Goal: Task Accomplishment & Management: Use online tool/utility

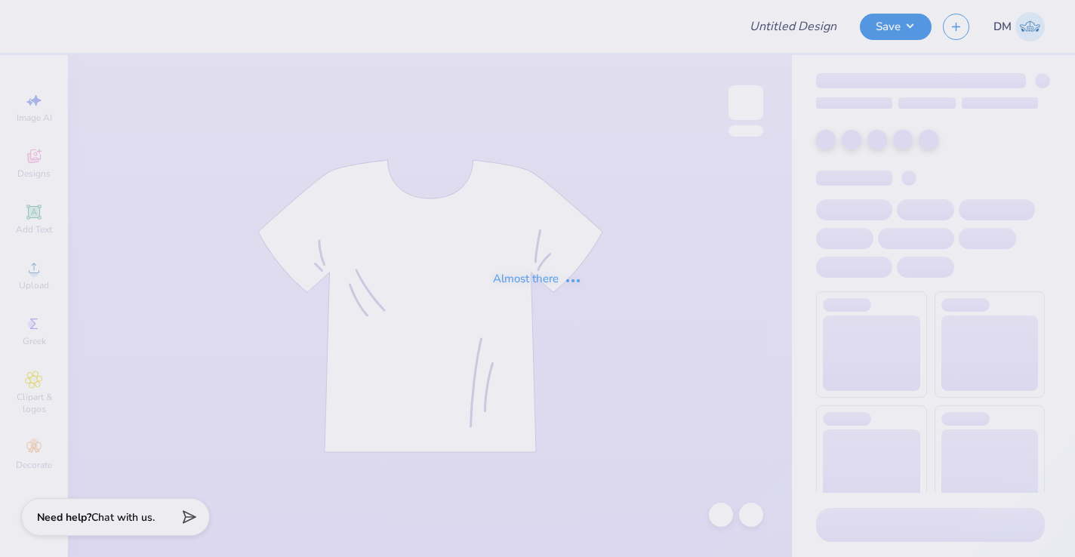
type input "DKA Fall 2025"
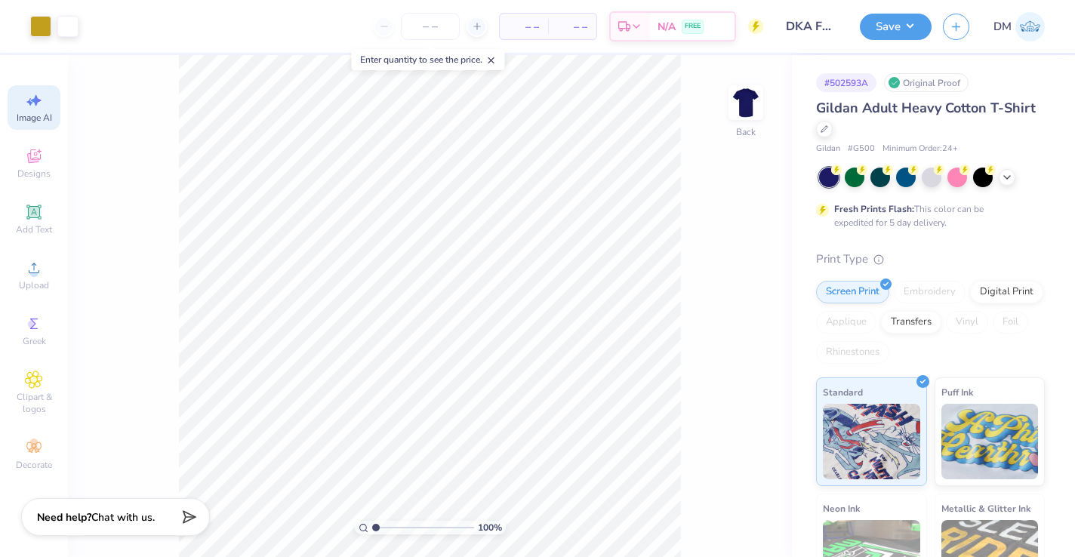
click at [38, 111] on div "Image AI" at bounding box center [34, 107] width 53 height 45
select select "4"
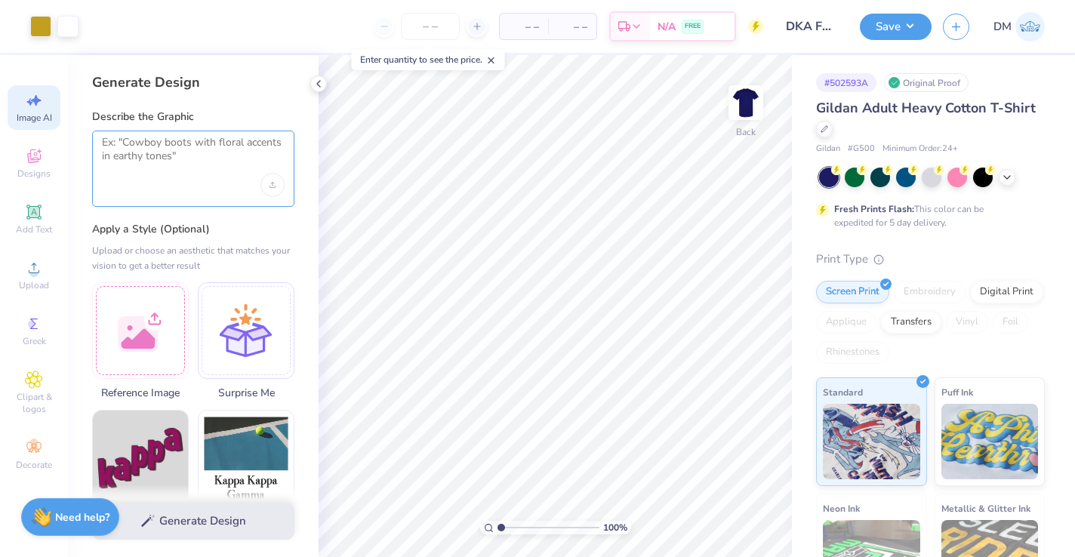
click at [157, 162] on textarea at bounding box center [193, 155] width 183 height 38
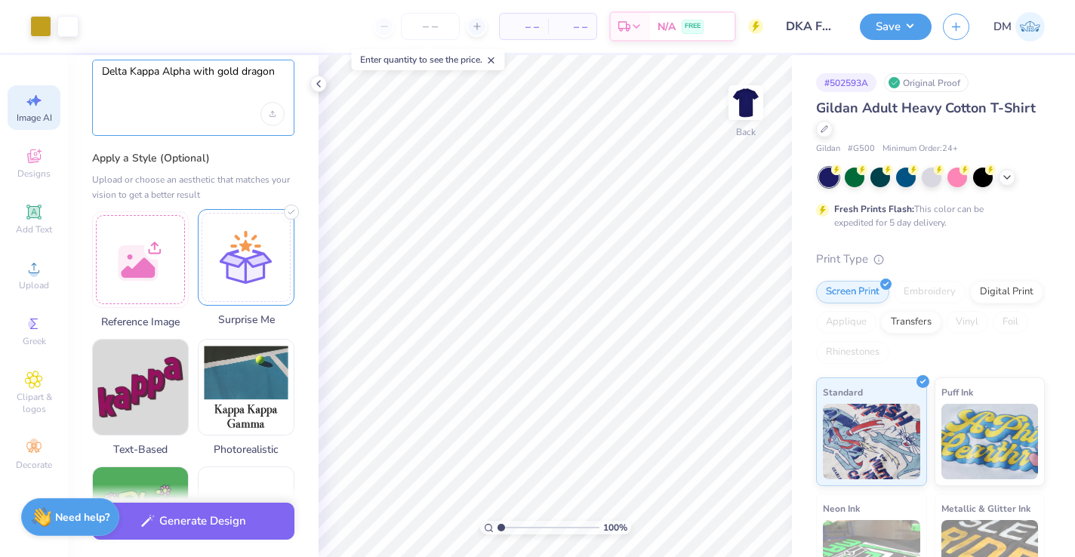
scroll to position [105, 0]
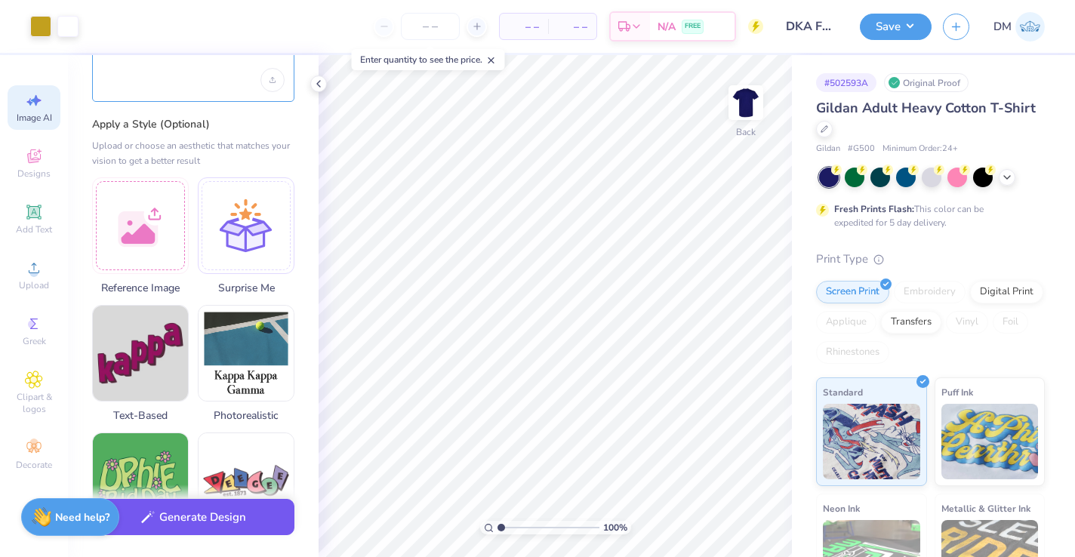
type textarea "Delta Kappa Alpha with gold dragon"
click at [188, 513] on button "Generate Design" at bounding box center [193, 517] width 202 height 37
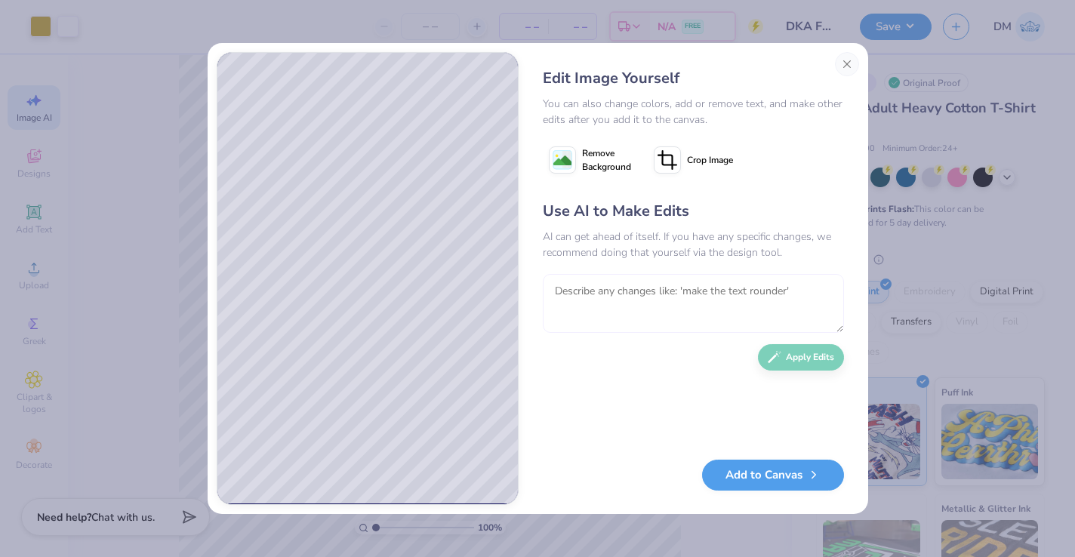
click at [674, 294] on textarea at bounding box center [693, 303] width 301 height 59
click at [787, 466] on button "Add to Canvas" at bounding box center [773, 471] width 142 height 31
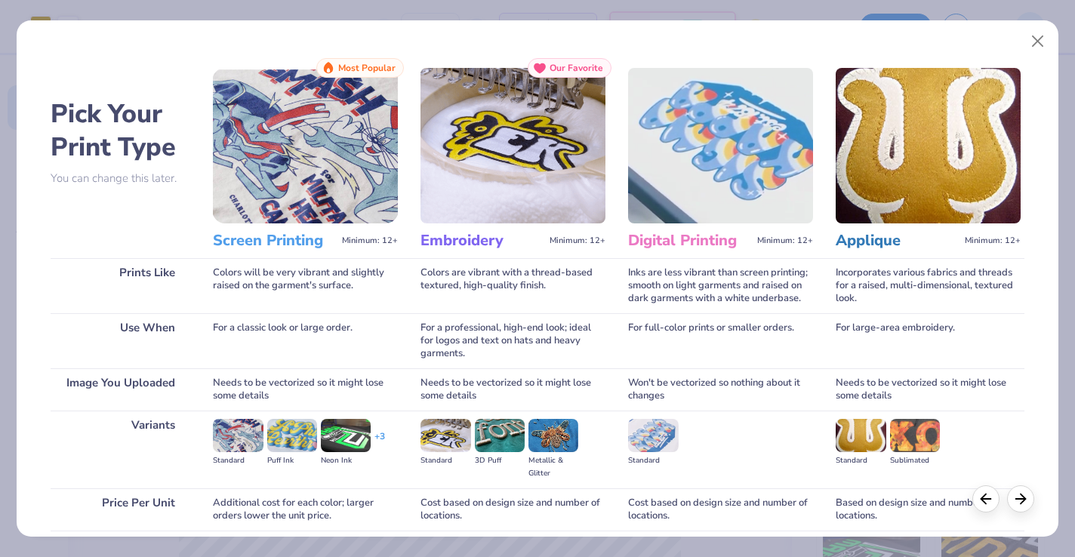
scroll to position [120, 0]
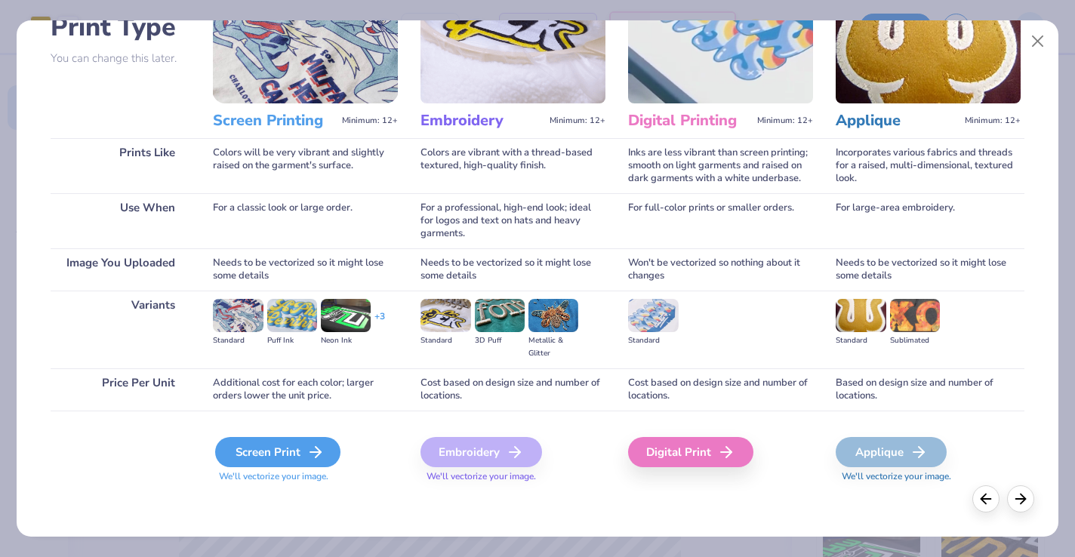
click at [278, 454] on div "Screen Print" at bounding box center [277, 452] width 125 height 30
click at [295, 448] on div "Screen Print" at bounding box center [277, 452] width 125 height 30
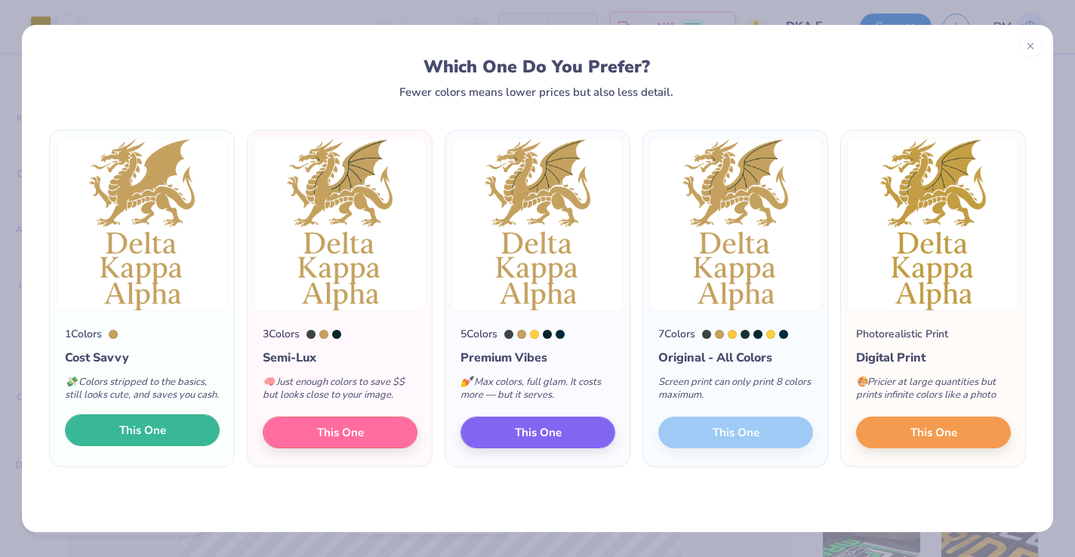
click at [178, 441] on button "This One" at bounding box center [142, 430] width 155 height 32
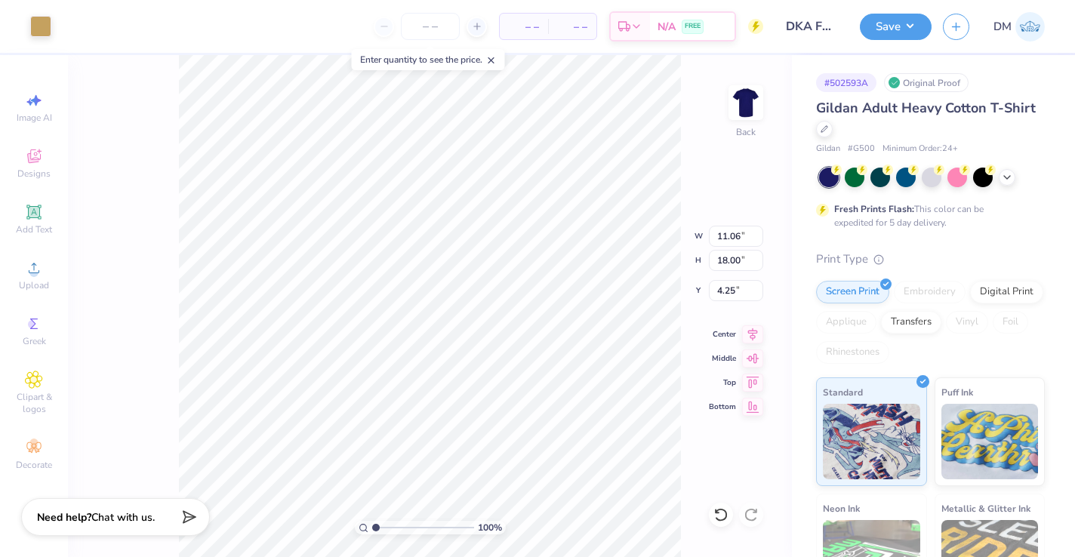
type input "9.40"
type input "15.30"
type input "8.62"
type input "9.87"
type input "0.46"
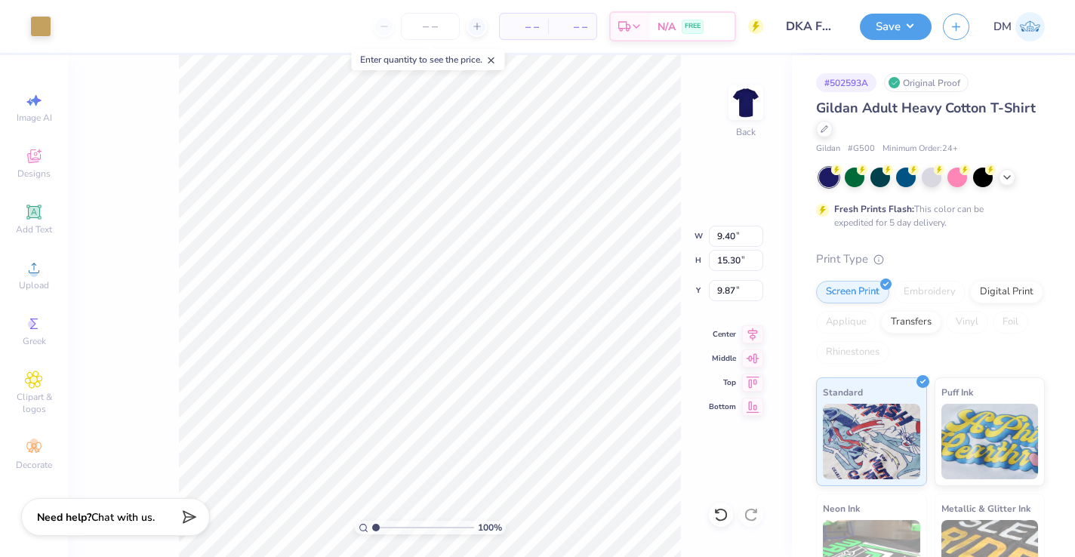
type input "0.98"
type input "8.62"
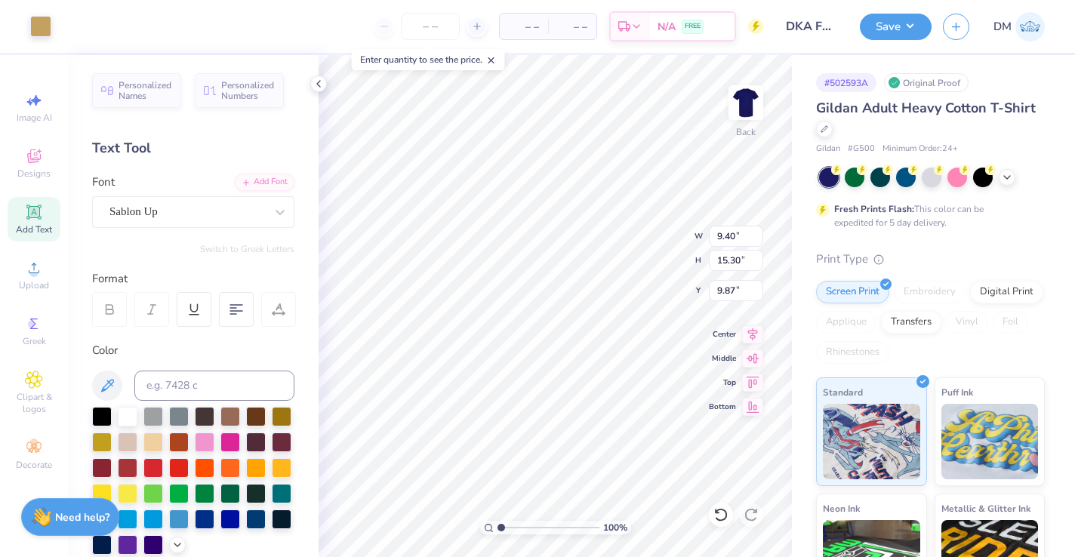
type input "3.00"
click at [42, 105] on icon at bounding box center [34, 100] width 18 height 18
select select "4"
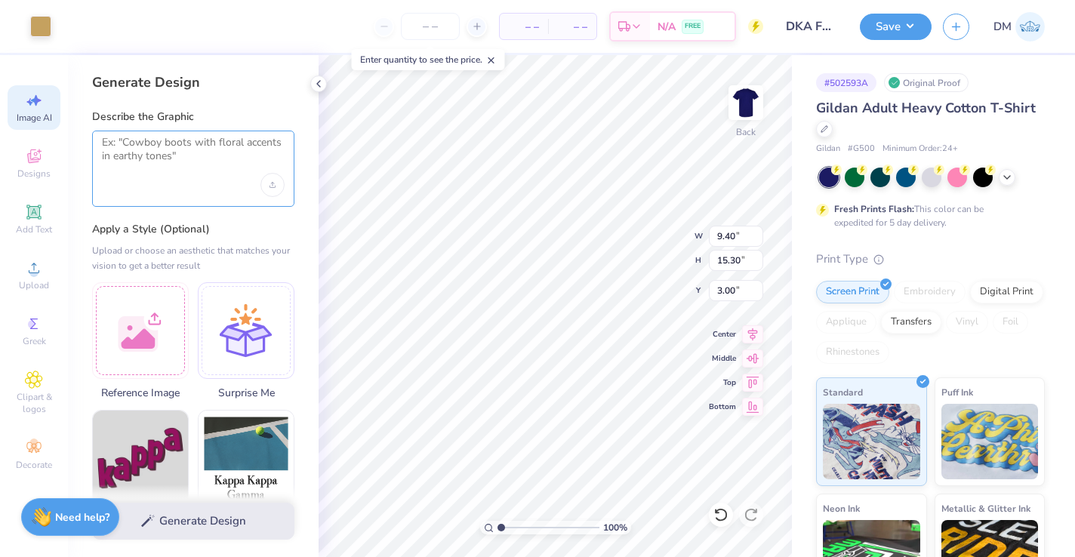
click at [152, 166] on textarea at bounding box center [193, 155] width 183 height 38
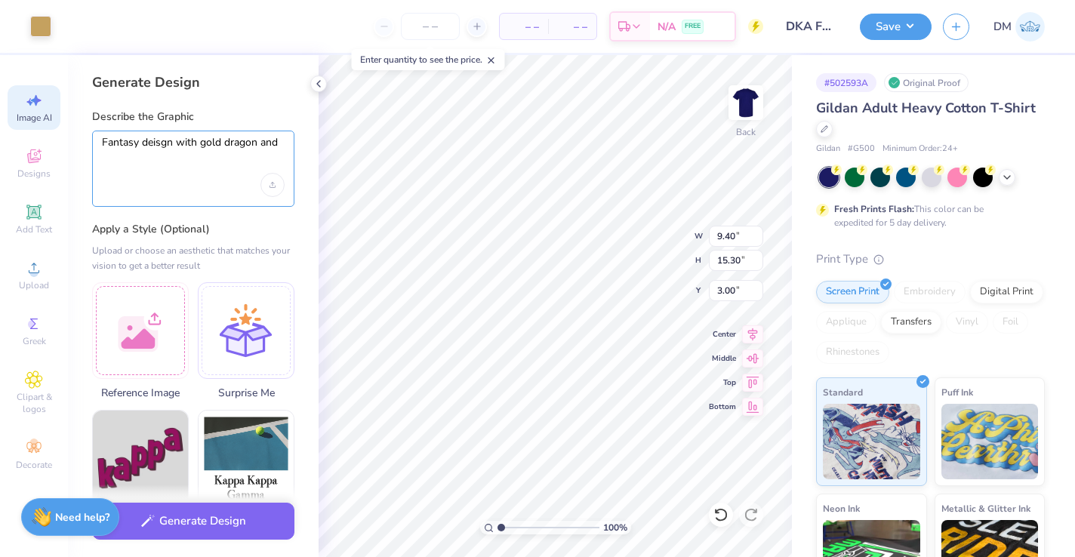
click at [165, 146] on textarea "Fantasy deisgn with gold dragon and" at bounding box center [193, 155] width 183 height 38
click at [282, 138] on textarea "Fantasy design with gold dragon and" at bounding box center [193, 155] width 183 height 38
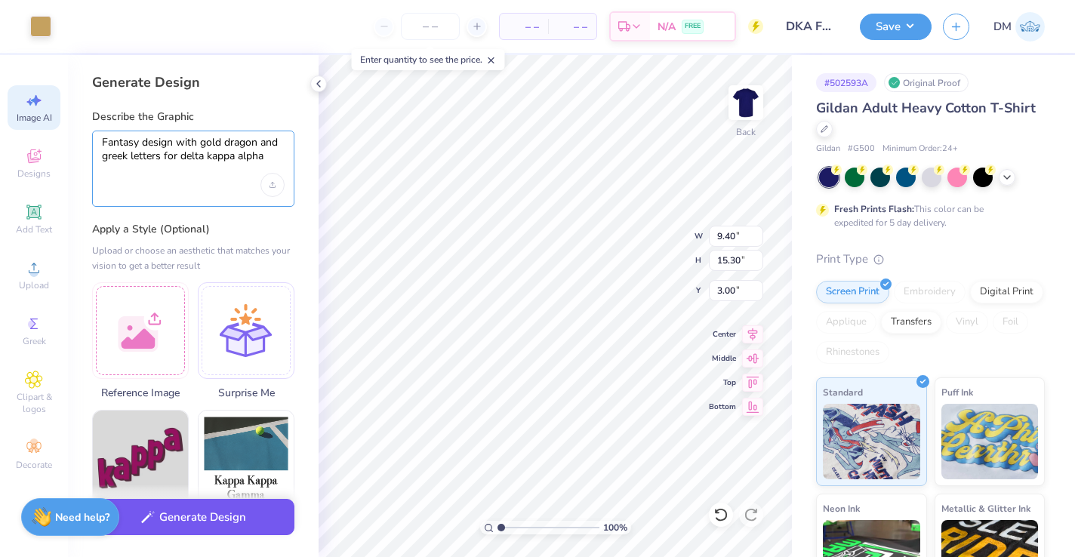
type textarea "Fantasy design with gold dragon and greek letters for delta kappa alpha"
click at [195, 517] on button "Generate Design" at bounding box center [193, 517] width 202 height 37
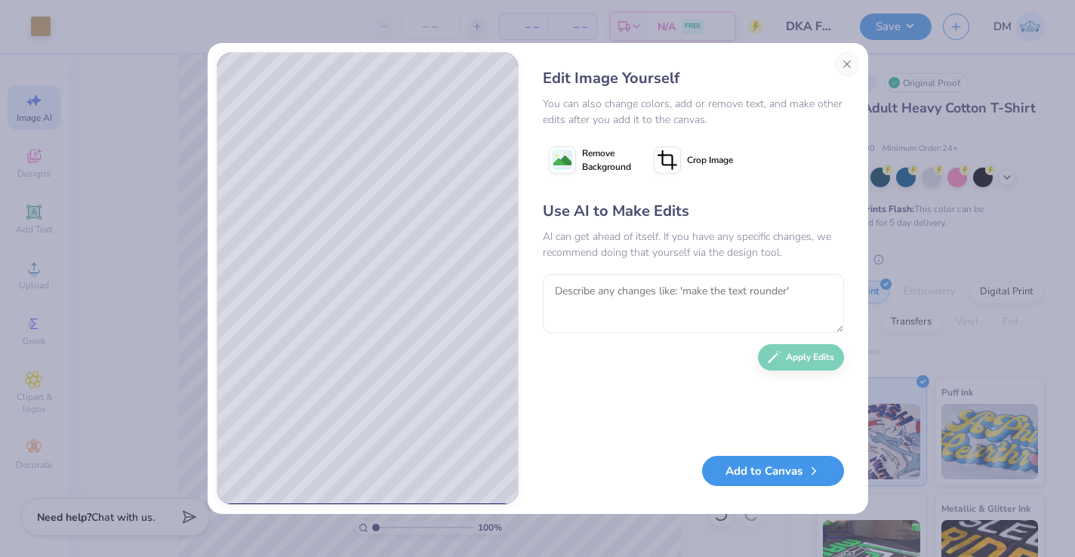
click at [737, 470] on button "Add to Canvas" at bounding box center [773, 471] width 142 height 31
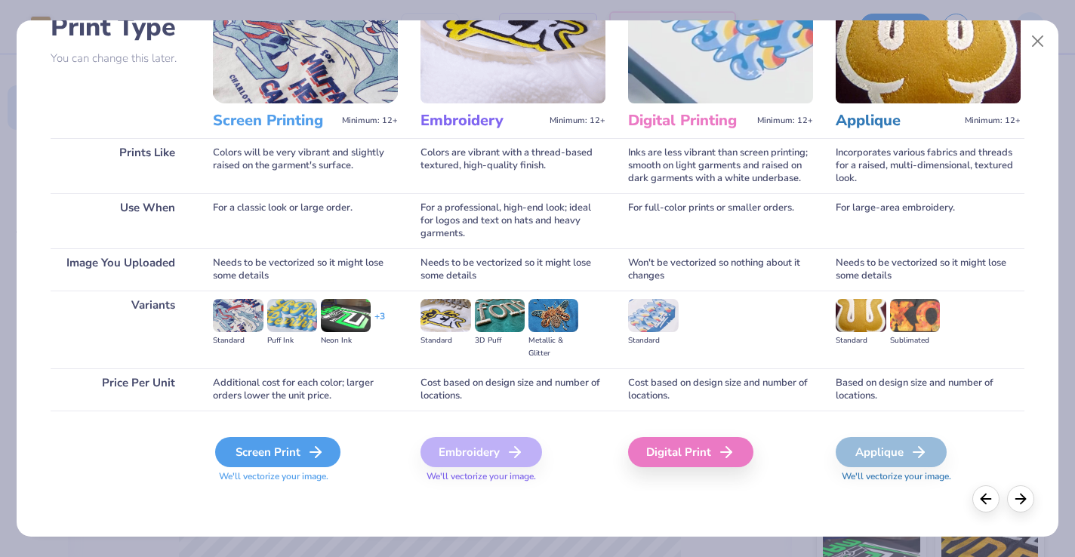
click at [242, 445] on div "Screen Print" at bounding box center [277, 452] width 125 height 30
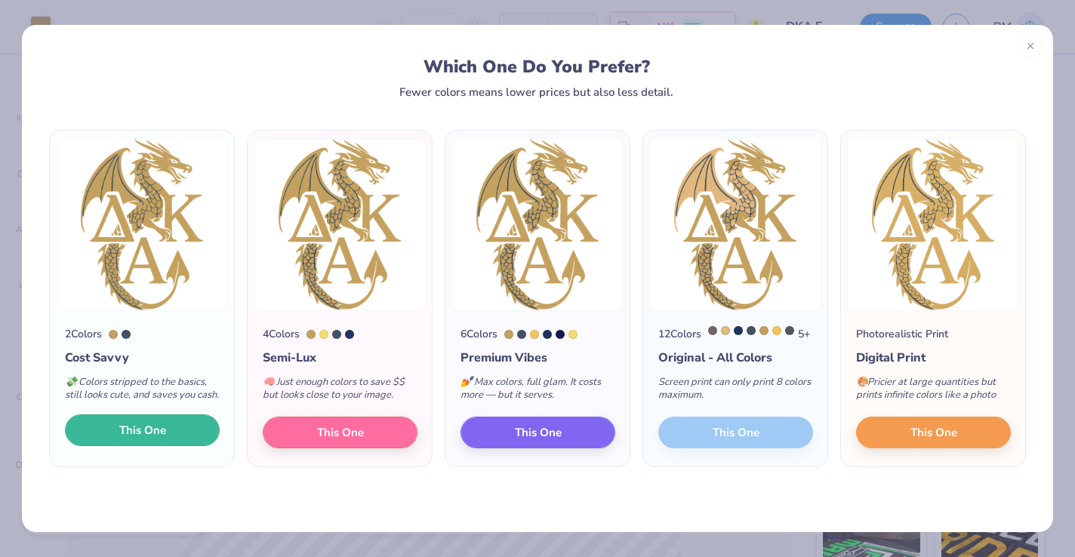
click at [177, 436] on button "This One" at bounding box center [142, 430] width 155 height 32
type input "12.81"
type input "18.00"
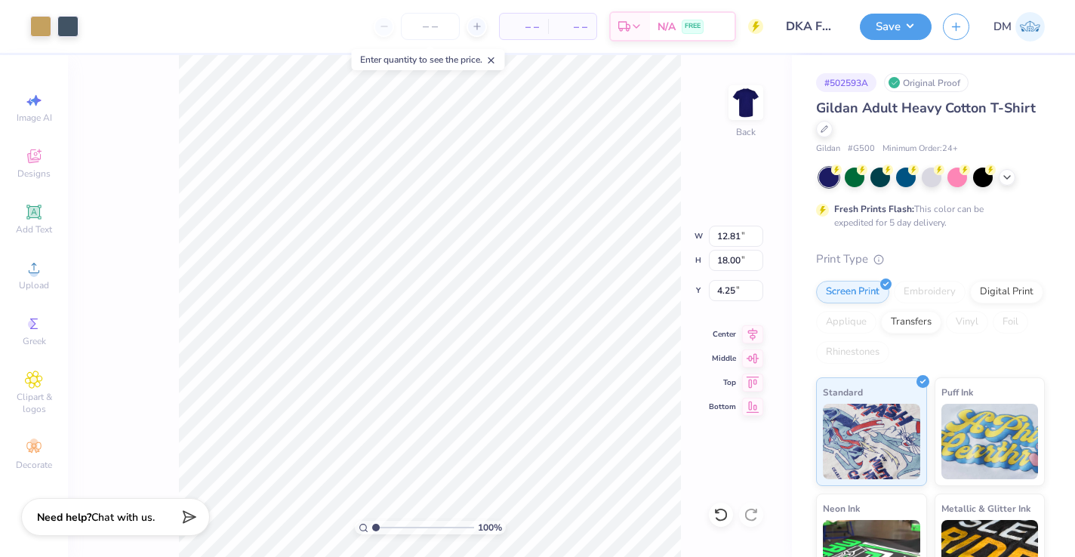
type input "6.76"
type input "9.40"
type input "15.30"
type input "3.00"
type input "2.60"
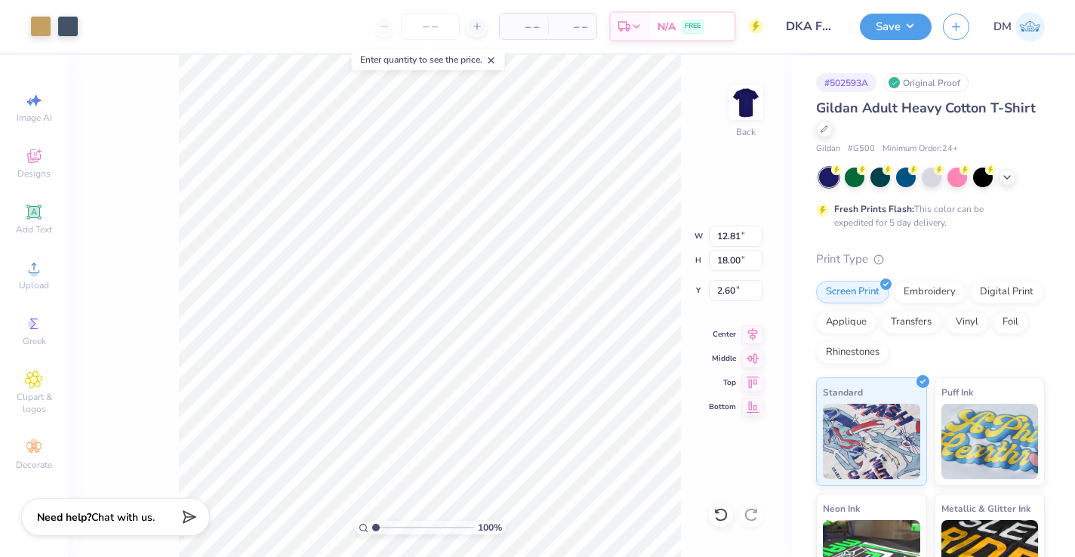
type input "10.59"
type input "14.88"
type input "3.00"
type input "3.70"
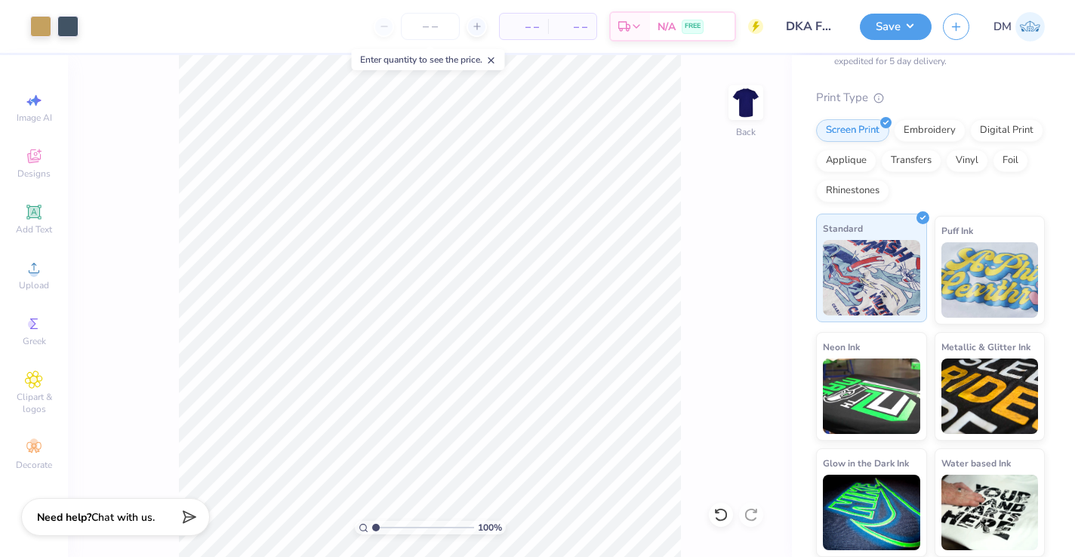
scroll to position [0, 0]
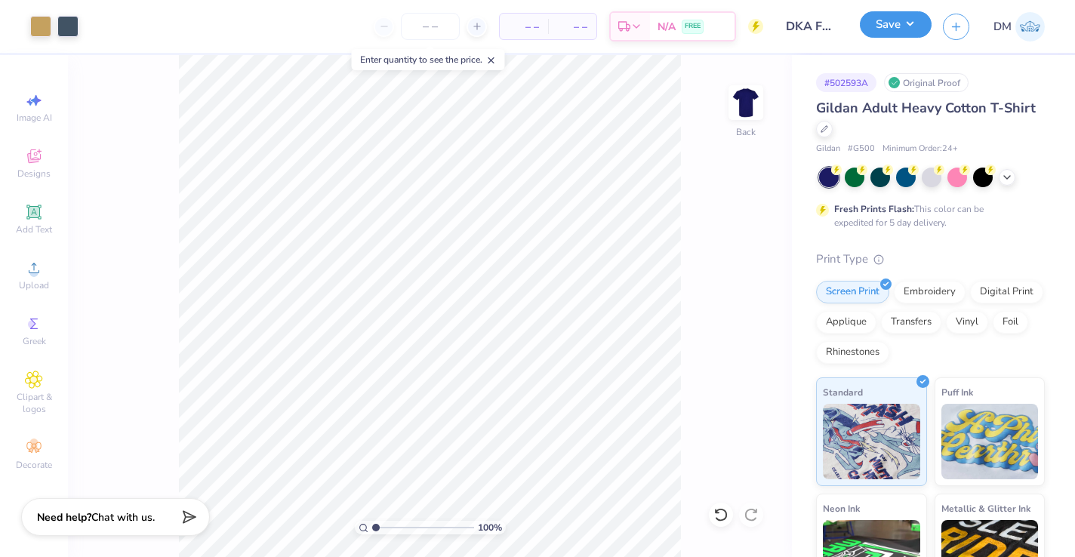
click at [885, 20] on button "Save" at bounding box center [896, 24] width 72 height 26
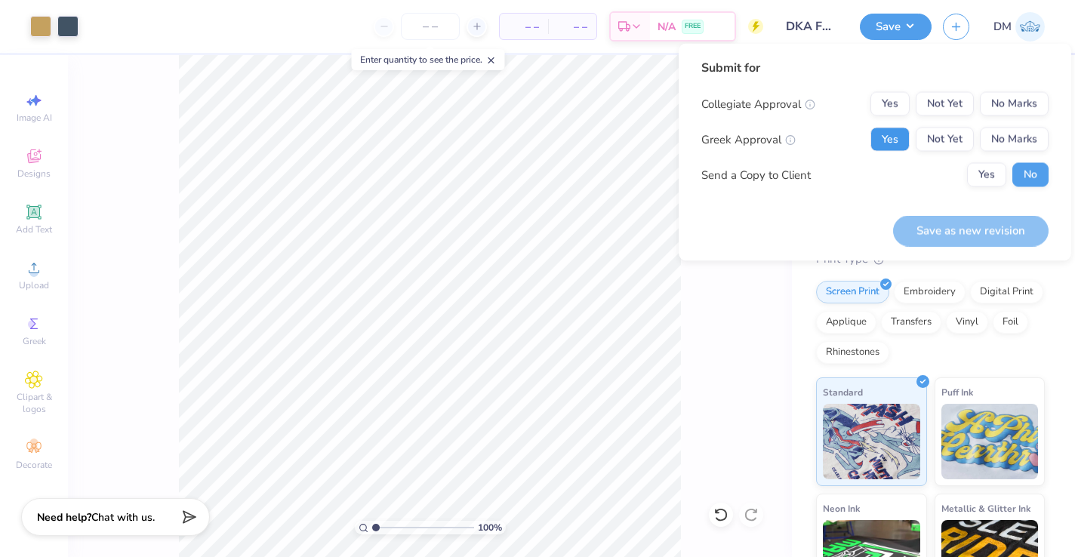
click at [894, 136] on button "Yes" at bounding box center [889, 140] width 39 height 24
click at [1010, 99] on button "No Marks" at bounding box center [1014, 104] width 69 height 24
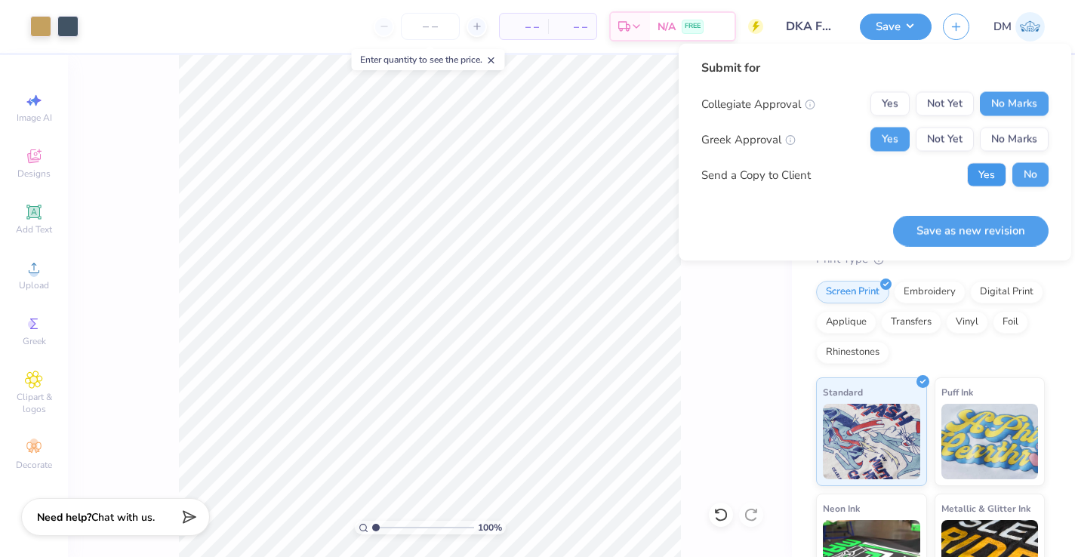
click at [985, 174] on button "Yes" at bounding box center [986, 175] width 39 height 24
click at [926, 223] on button "Save as new revision" at bounding box center [970, 230] width 155 height 31
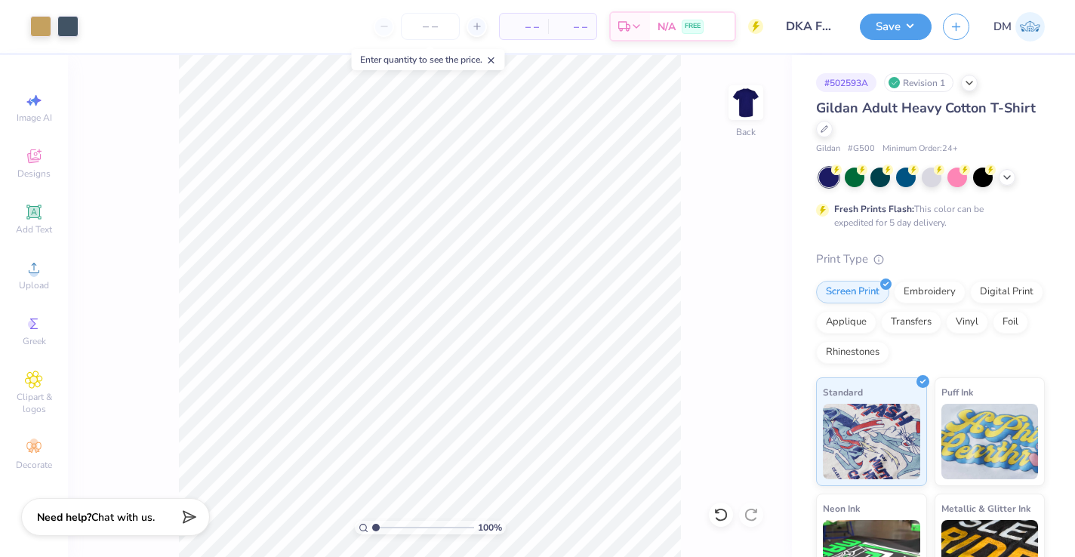
click at [1002, 25] on span "DM" at bounding box center [1002, 26] width 18 height 17
